Goal: Answer question/provide support: Share knowledge or assist other users

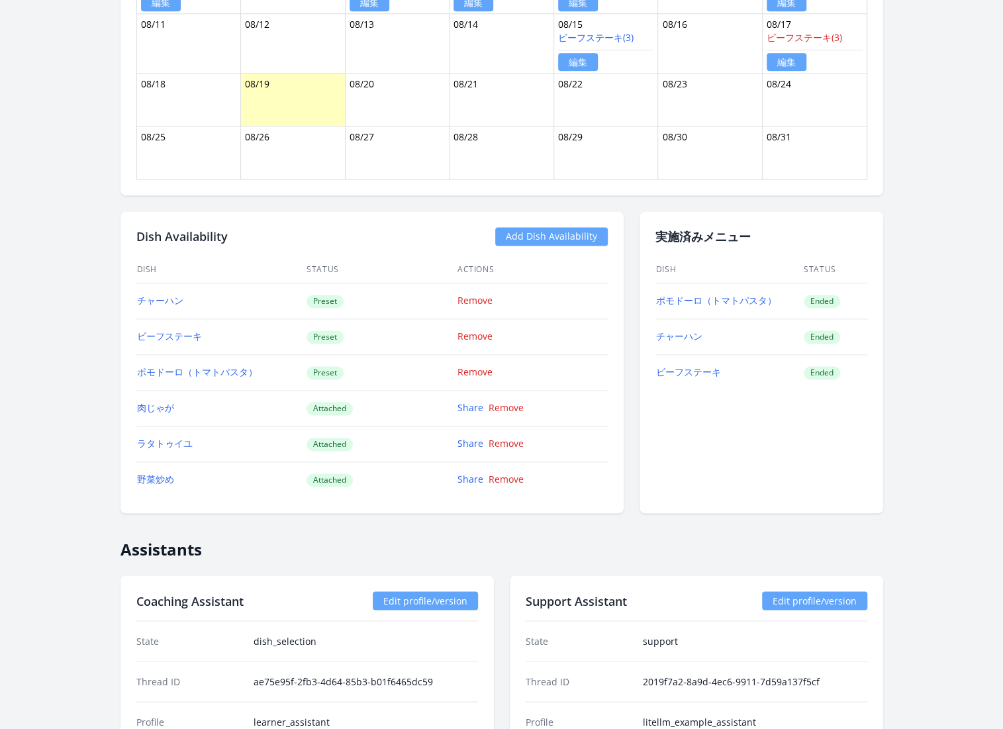
scroll to position [956, 0]
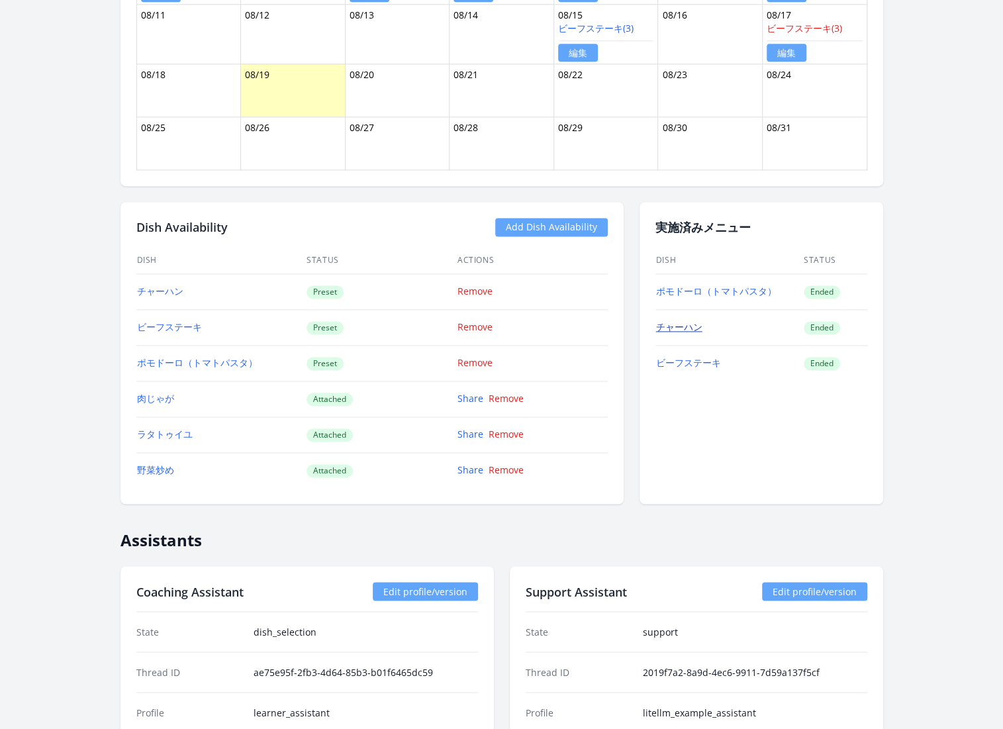
click at [687, 320] on link "チャーハン" at bounding box center [679, 326] width 46 height 13
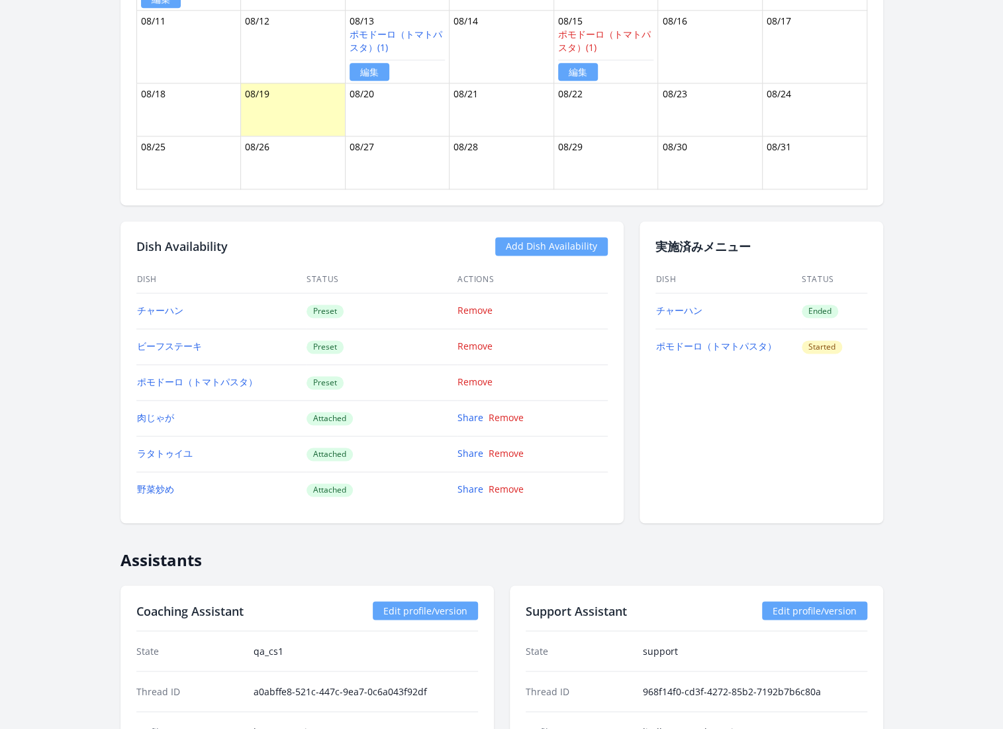
scroll to position [960, 0]
click at [676, 303] on link "チャーハン" at bounding box center [679, 309] width 46 height 13
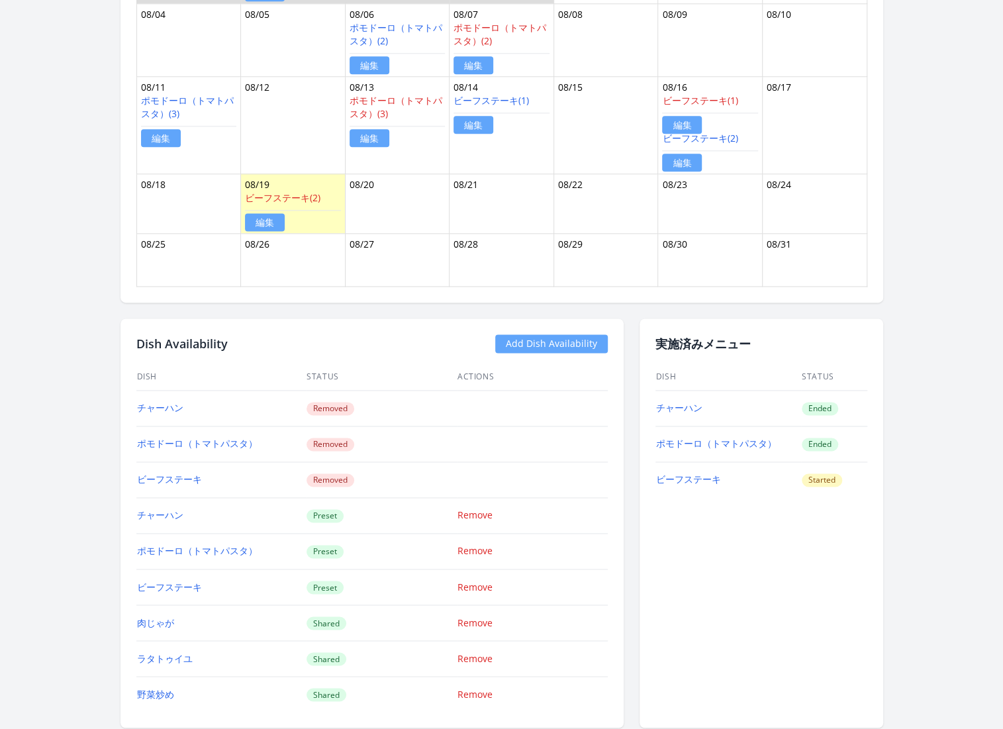
scroll to position [922, 0]
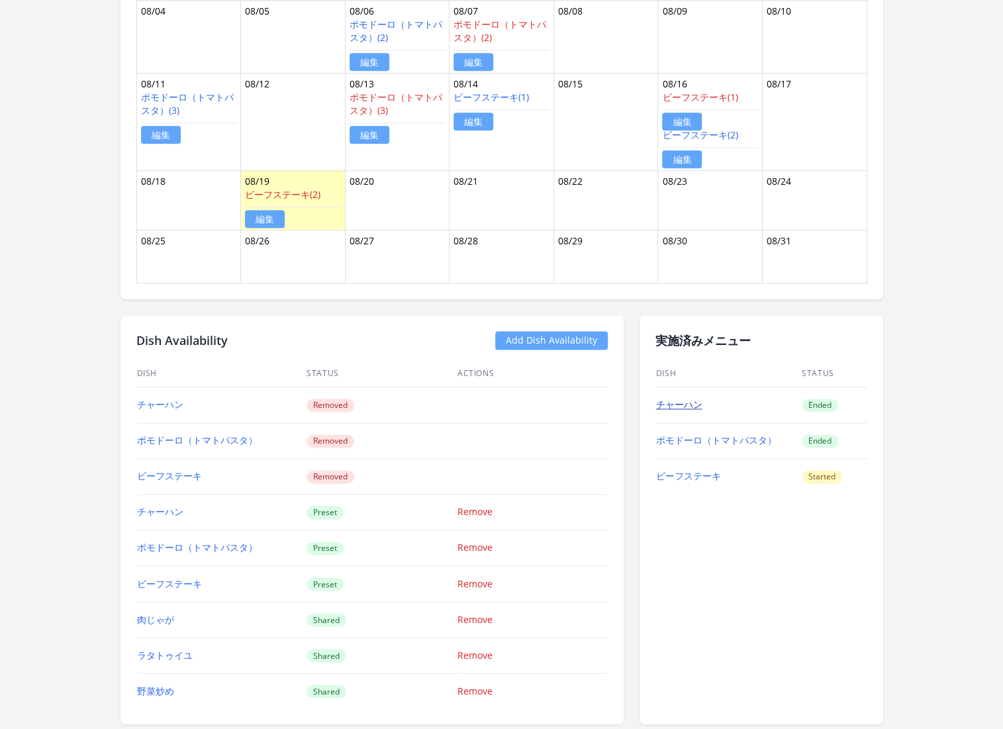
click at [685, 399] on link "チャーハン" at bounding box center [679, 404] width 46 height 13
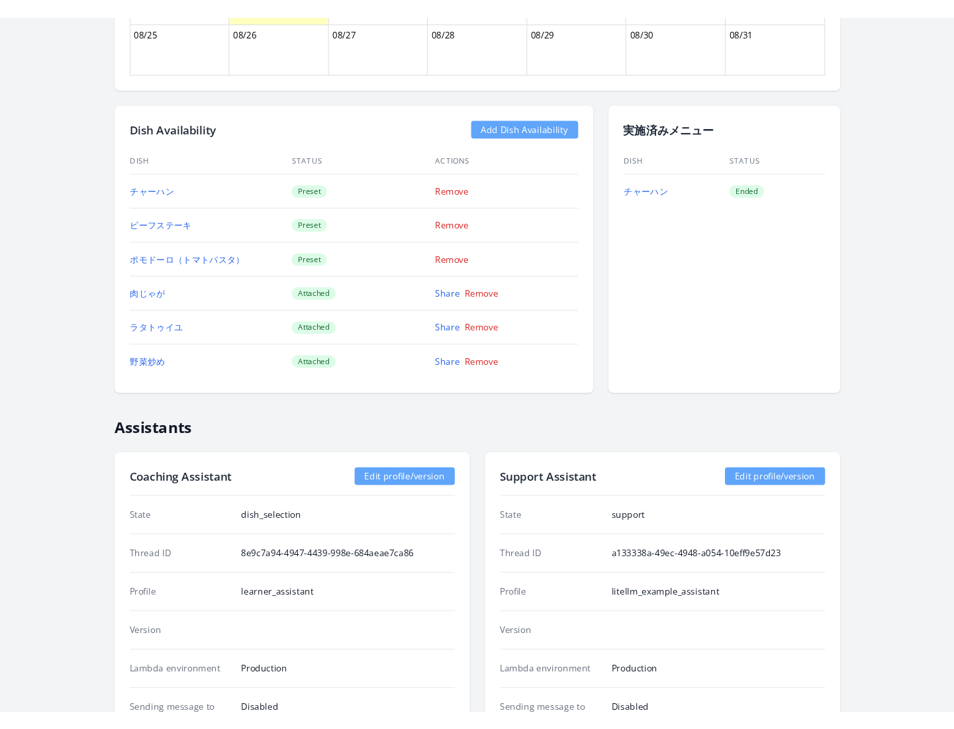
scroll to position [1015, 0]
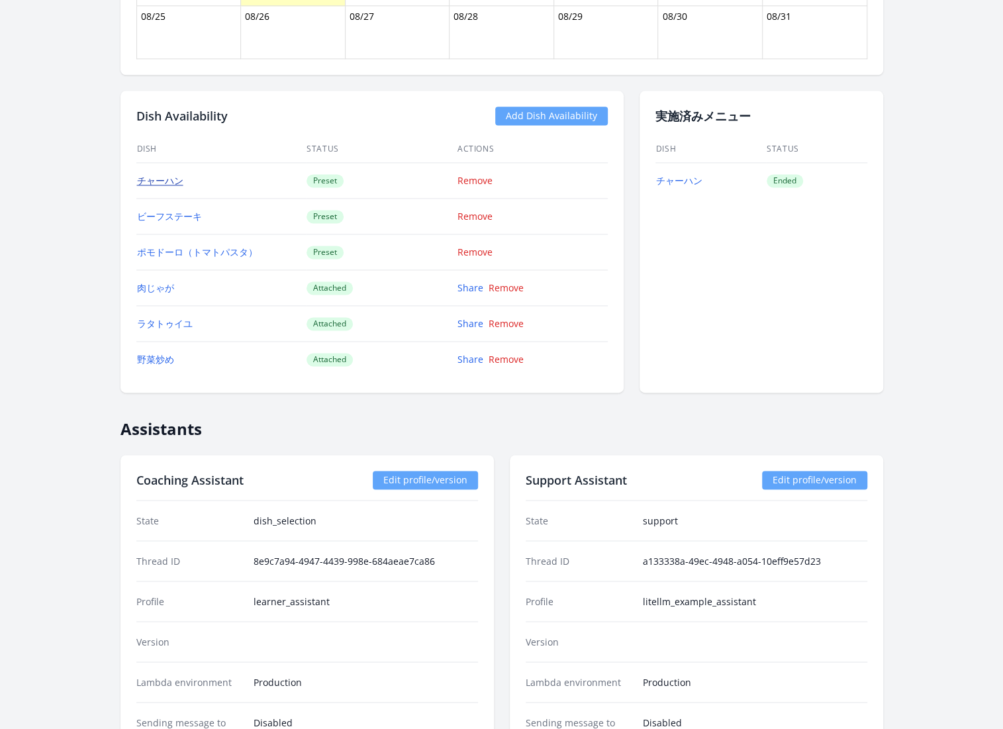
click at [166, 177] on link "チャーハン" at bounding box center [160, 180] width 46 height 13
click at [681, 183] on link "チャーハン" at bounding box center [679, 180] width 46 height 13
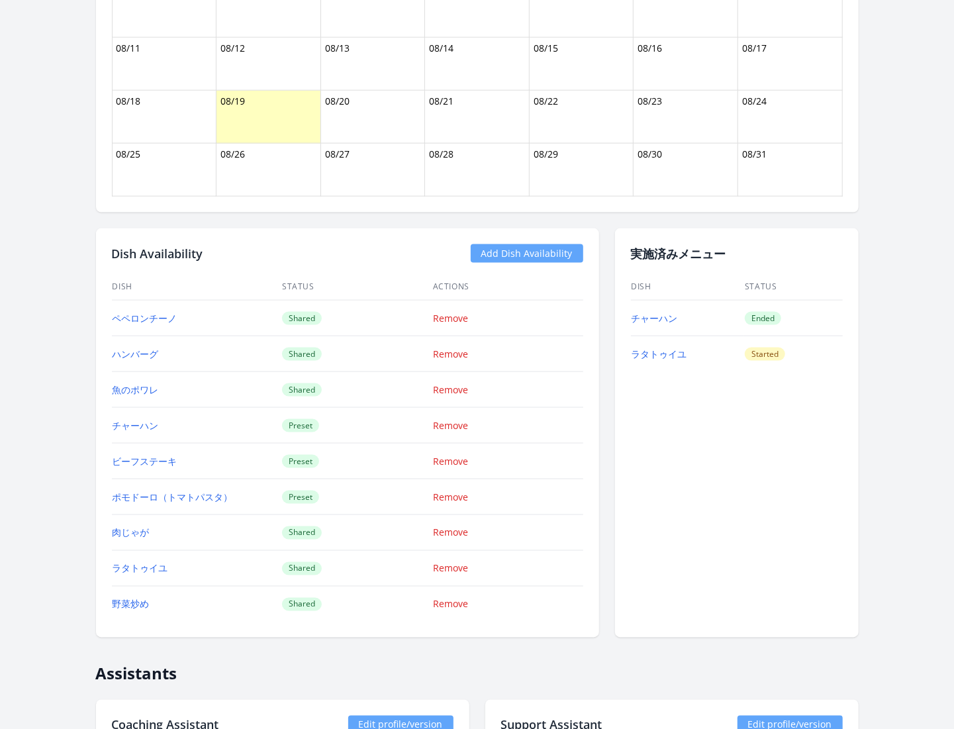
scroll to position [910, 0]
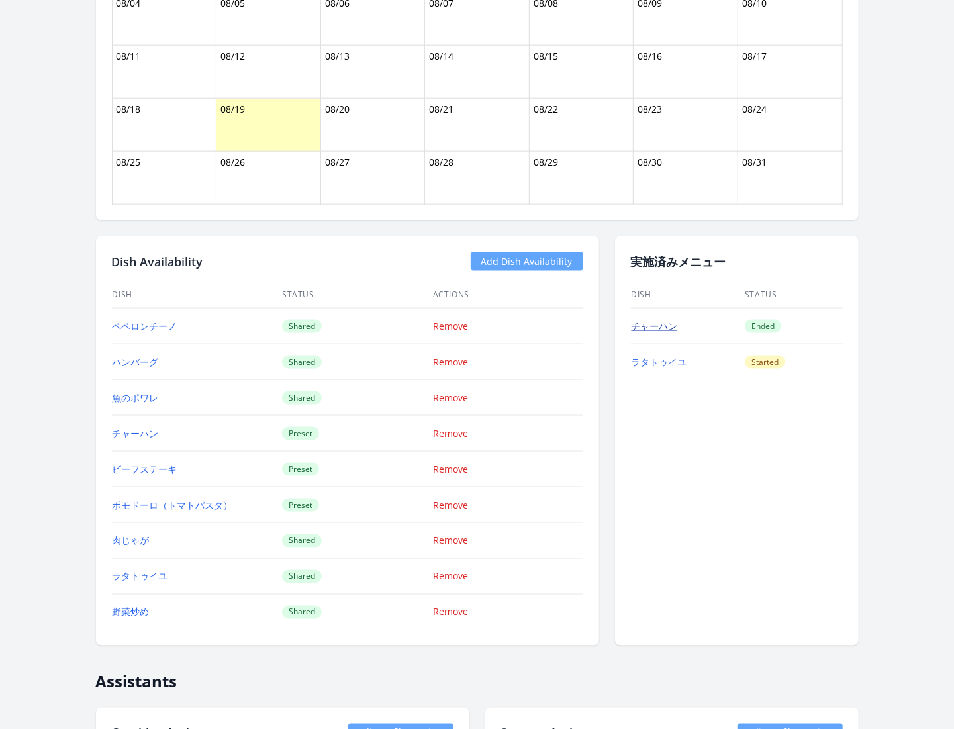
click at [656, 325] on link "チャーハン" at bounding box center [655, 326] width 46 height 13
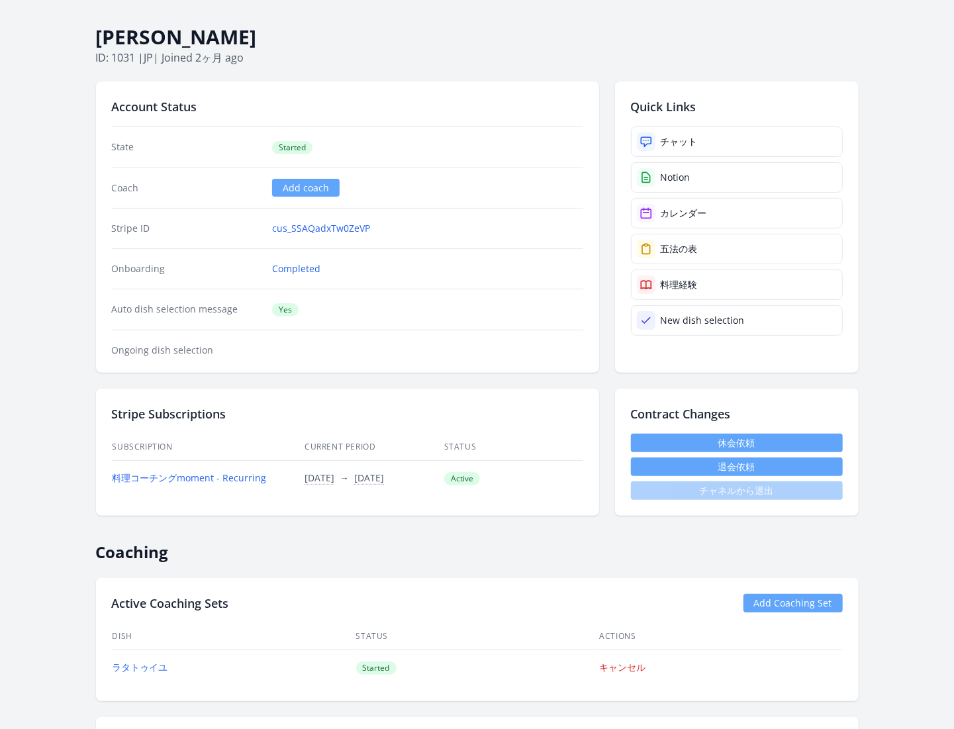
scroll to position [0, 0]
